Goal: Navigation & Orientation: Understand site structure

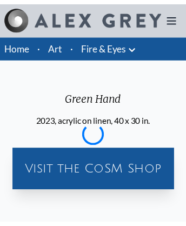
scroll to position [1394, 0]
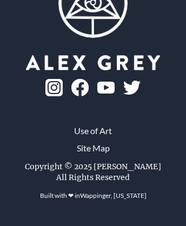
click at [97, 94] on img at bounding box center [105, 88] width 17 height 12
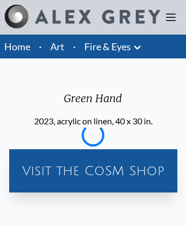
click at [57, 47] on link "Art" at bounding box center [57, 46] width 14 height 15
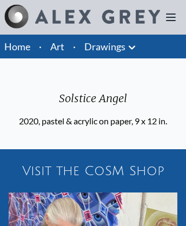
click at [171, 17] on icon at bounding box center [171, 17] width 9 height 6
